Goal: Information Seeking & Learning: Learn about a topic

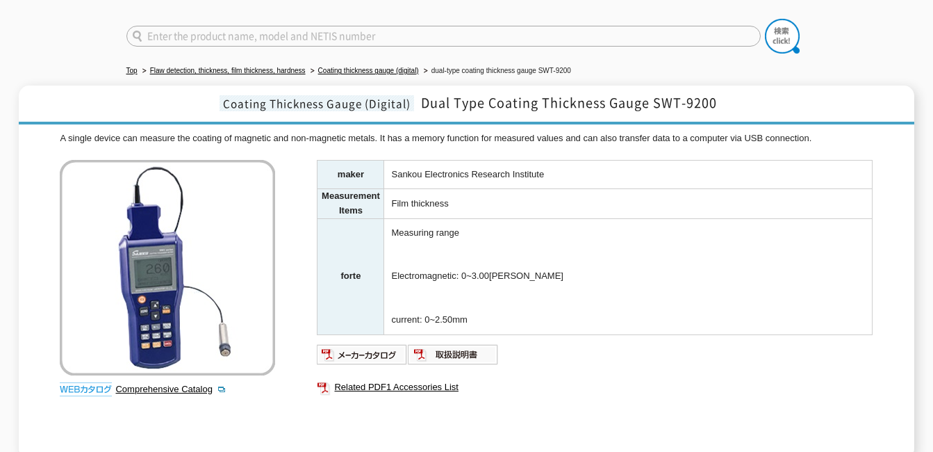
scroll to position [98, 0]
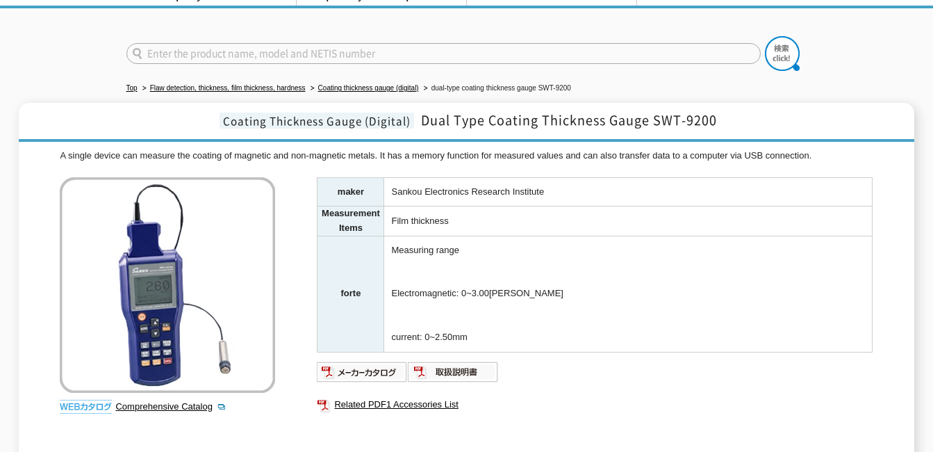
click at [195, 288] on img at bounding box center [167, 284] width 215 height 215
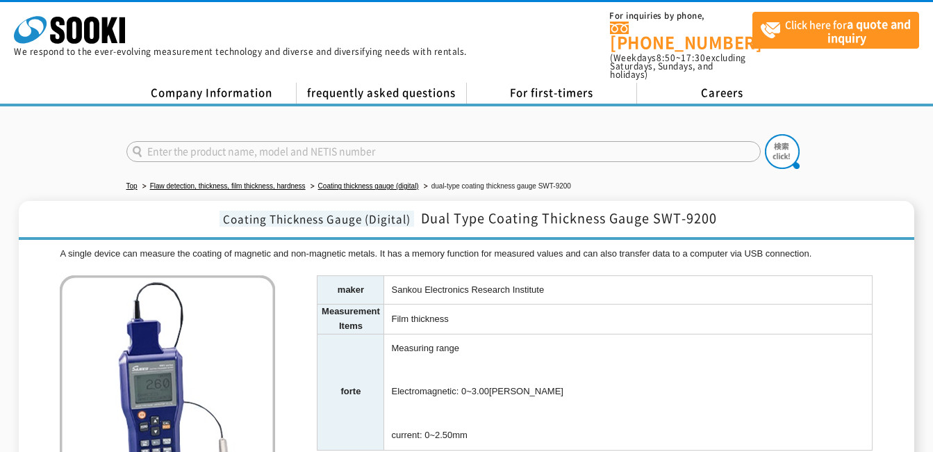
scroll to position [69, 0]
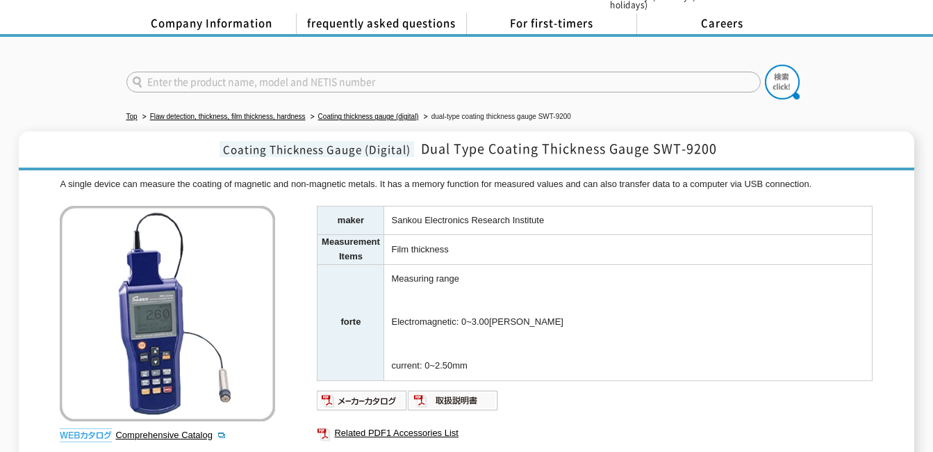
click at [159, 321] on img at bounding box center [167, 313] width 215 height 215
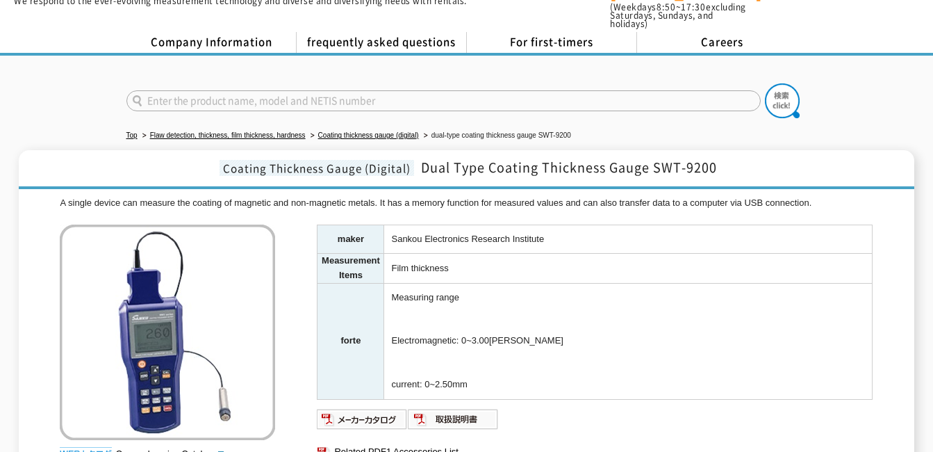
scroll to position [0, 0]
